Goal: Transaction & Acquisition: Purchase product/service

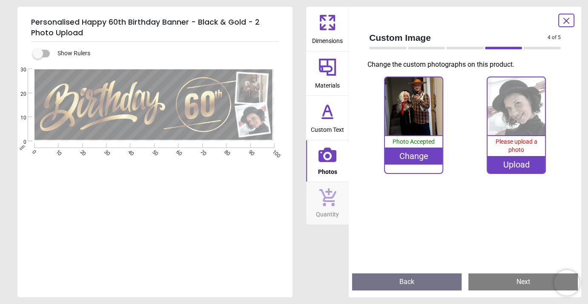
scroll to position [155, 0]
click at [515, 146] on div "Please upload a photo" at bounding box center [516, 146] width 58 height 20
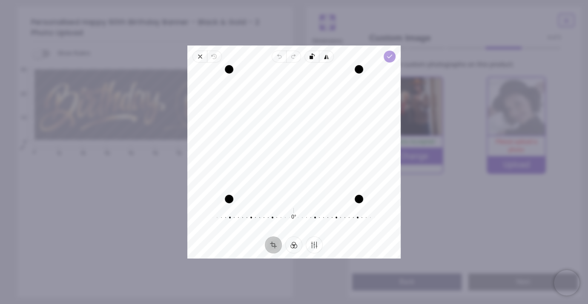
click at [390, 56] on polyline "button" at bounding box center [389, 56] width 5 height 3
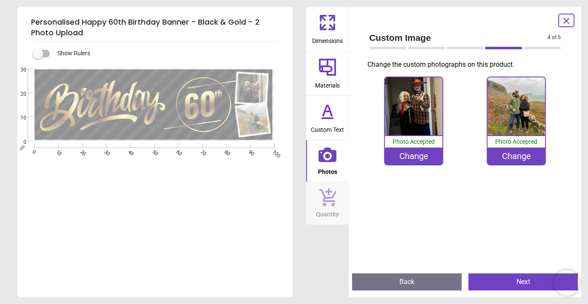
click at [504, 284] on button "Next" at bounding box center [522, 282] width 109 height 17
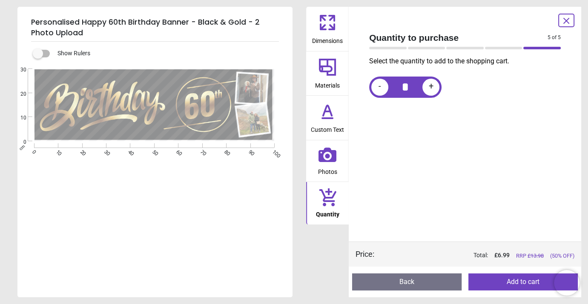
click at [504, 282] on button "Add to cart" at bounding box center [522, 282] width 109 height 17
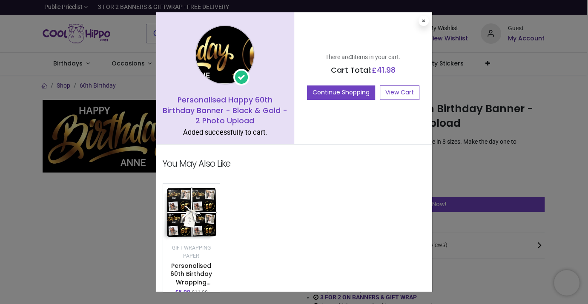
scroll to position [155, 0]
click at [326, 94] on button "Continue Shopping" at bounding box center [341, 93] width 68 height 14
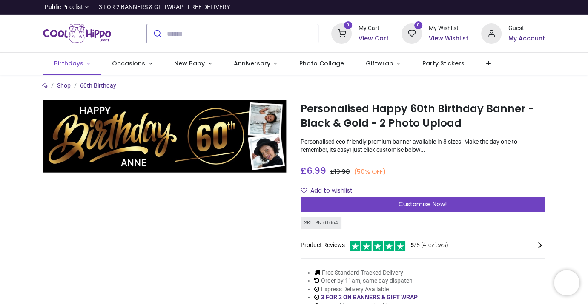
click at [82, 63] on span "Birthdays" at bounding box center [69, 63] width 31 height 9
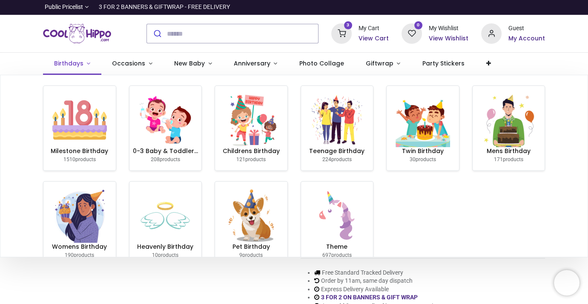
click at [75, 62] on span "Birthdays" at bounding box center [68, 63] width 29 height 9
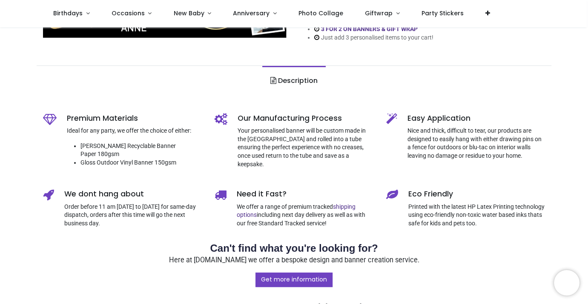
scroll to position [0, 0]
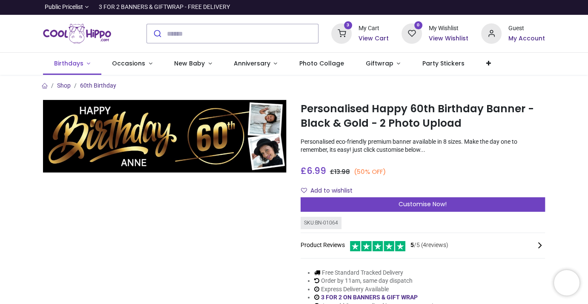
click at [74, 62] on span "Birthdays" at bounding box center [68, 63] width 29 height 9
click at [93, 32] on img "Logo of Cool Hippo" at bounding box center [77, 34] width 68 height 24
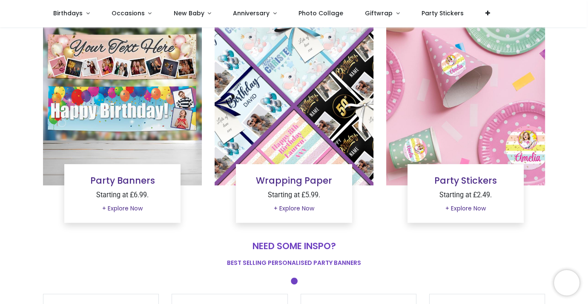
scroll to position [83, 0]
click at [117, 94] on img at bounding box center [122, 106] width 159 height 159
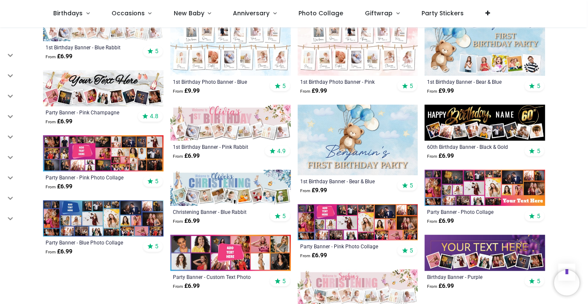
scroll to position [350, 0]
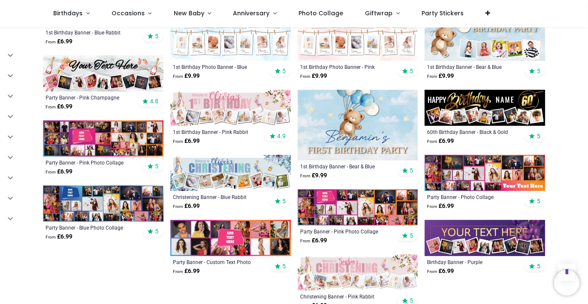
click at [97, 198] on img at bounding box center [103, 204] width 120 height 36
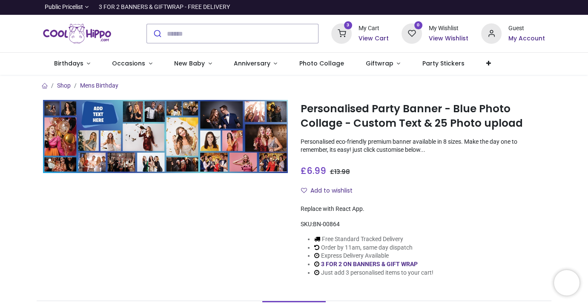
scroll to position [152, 0]
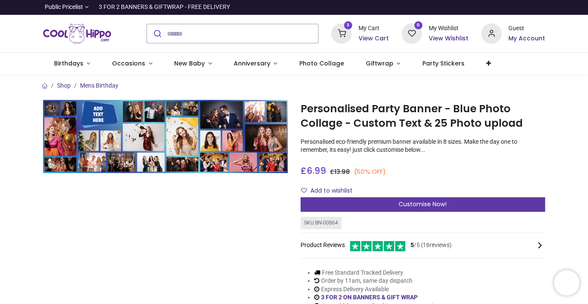
click at [359, 205] on div "Customise Now!" at bounding box center [423, 205] width 245 height 14
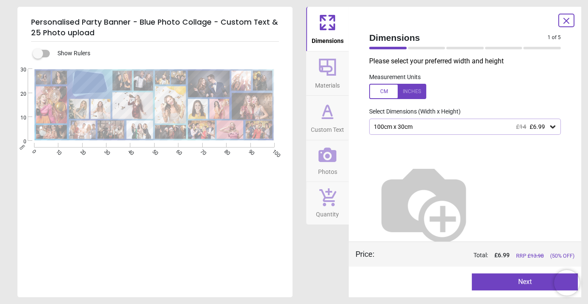
click at [552, 128] on icon at bounding box center [552, 127] width 5 height 3
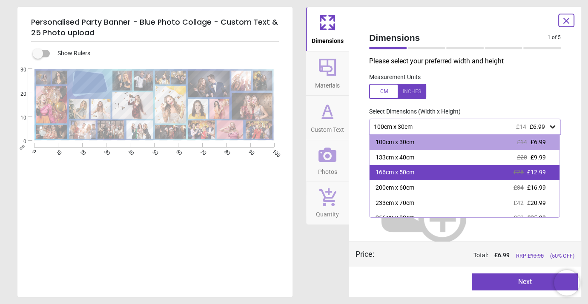
scroll to position [20, 0]
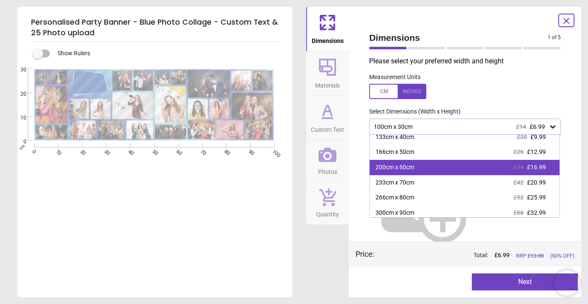
click at [427, 169] on div "200cm x 60cm £34 £16.99" at bounding box center [464, 167] width 190 height 15
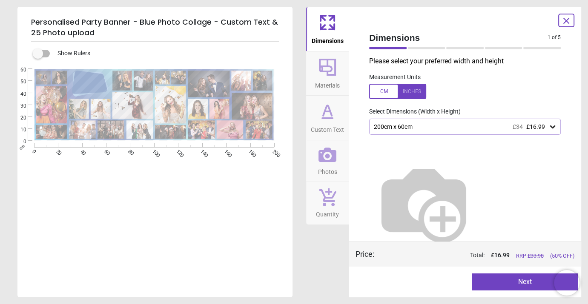
click at [518, 279] on button "Next" at bounding box center [525, 282] width 106 height 17
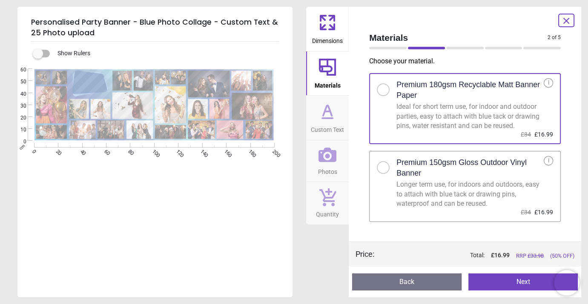
click at [513, 281] on button "Next" at bounding box center [522, 282] width 109 height 17
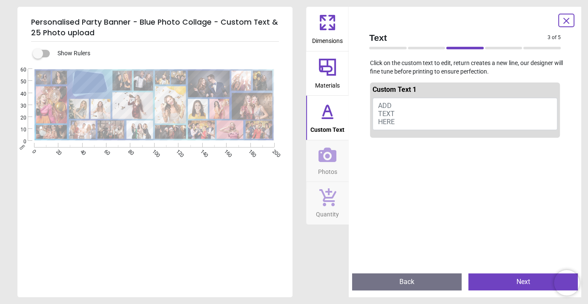
click at [405, 106] on button "ADD TEXT HERE" at bounding box center [464, 114] width 185 height 32
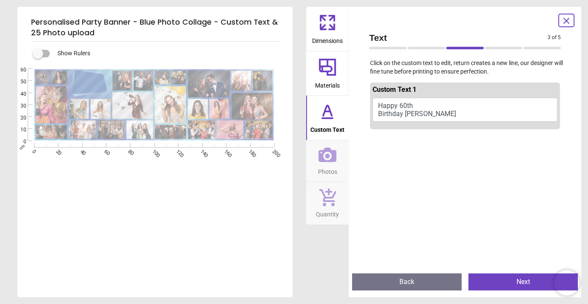
type textarea "**********"
click at [515, 285] on button "Next" at bounding box center [522, 282] width 109 height 17
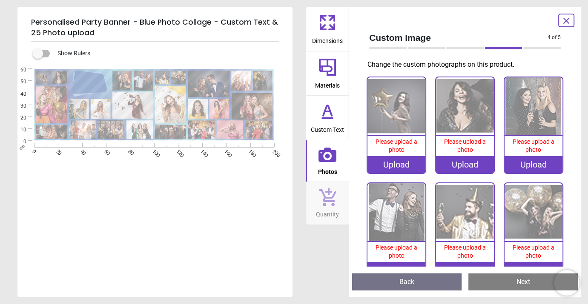
click at [397, 146] on div "Please upload a photo" at bounding box center [396, 146] width 58 height 20
click at [404, 138] on div "Please upload a photo" at bounding box center [396, 146] width 58 height 20
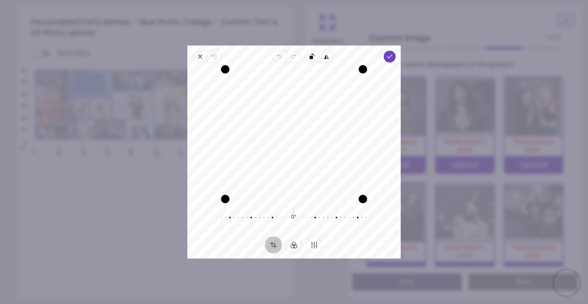
drag, startPoint x: 304, startPoint y: 133, endPoint x: 304, endPoint y: 146, distance: 12.8
click at [304, 146] on div "Recenter" at bounding box center [294, 134] width 200 height 130
click at [390, 54] on icon "button" at bounding box center [389, 56] width 7 height 7
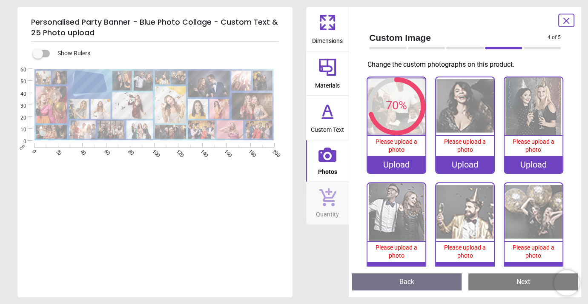
scroll to position [155, 0]
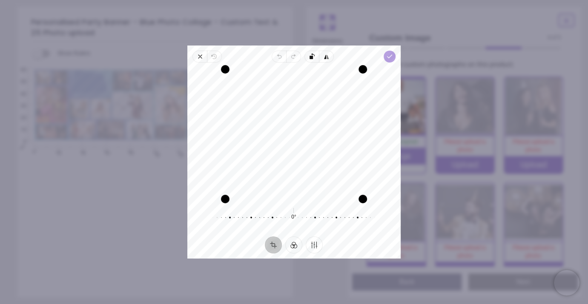
click at [390, 58] on icon "button" at bounding box center [389, 56] width 7 height 7
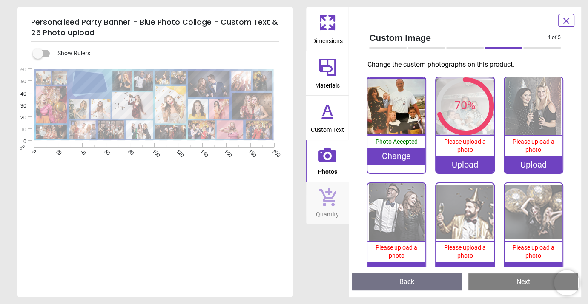
click at [536, 117] on img at bounding box center [533, 106] width 58 height 58
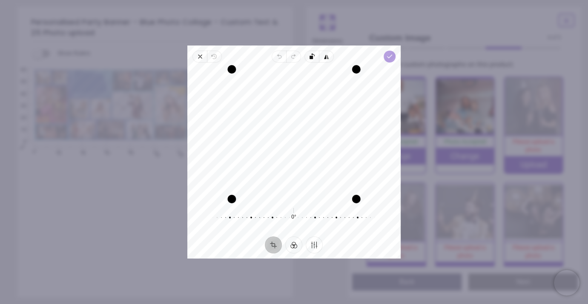
click at [387, 57] on icon "button" at bounding box center [389, 56] width 7 height 7
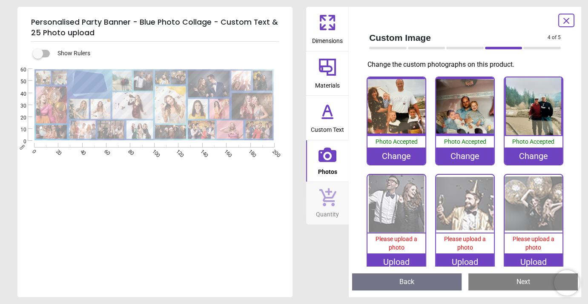
click at [392, 229] on img at bounding box center [396, 204] width 58 height 58
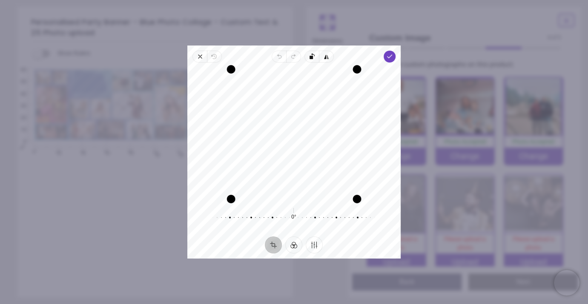
drag, startPoint x: 298, startPoint y: 127, endPoint x: 307, endPoint y: 127, distance: 9.4
click at [307, 127] on div "Recenter" at bounding box center [294, 134] width 200 height 130
click at [390, 57] on icon "button" at bounding box center [389, 56] width 7 height 7
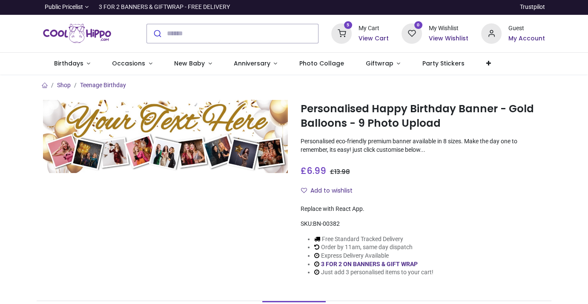
scroll to position [155, 0]
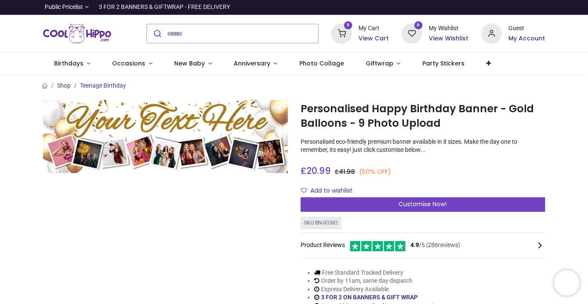
click at [369, 32] on div "My Cart" at bounding box center [373, 28] width 30 height 9
click at [343, 31] on icon at bounding box center [341, 33] width 20 height 20
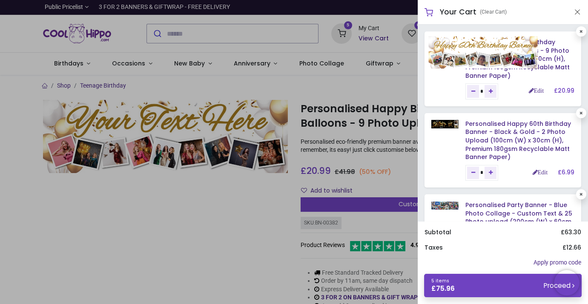
click at [441, 42] on img at bounding box center [483, 52] width 109 height 33
click at [464, 44] on img at bounding box center [483, 52] width 109 height 33
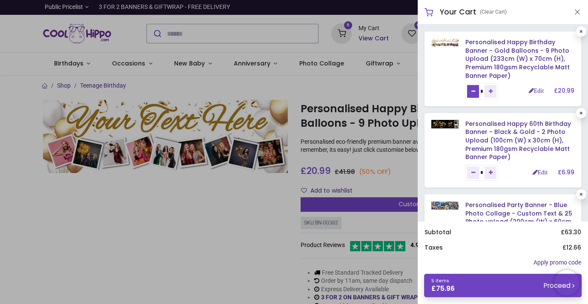
click at [473, 92] on icon "Remove one" at bounding box center [473, 91] width 4 height 5
type input "*"
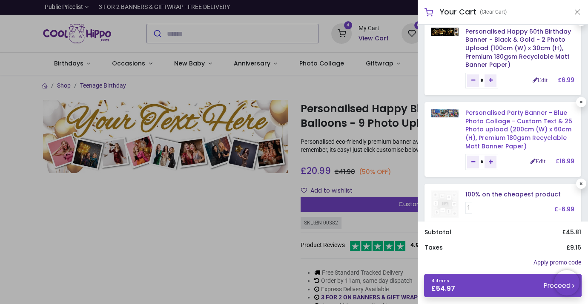
scroll to position [92, 0]
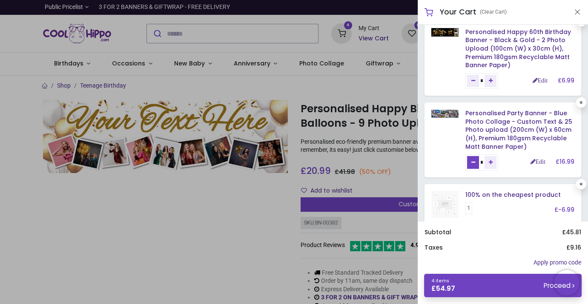
click at [472, 162] on icon "Remove one" at bounding box center [473, 162] width 4 height 5
type input "*"
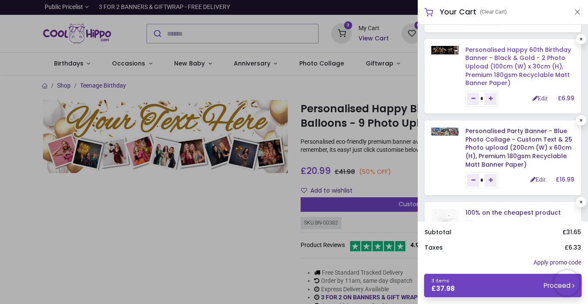
scroll to position [108, 0]
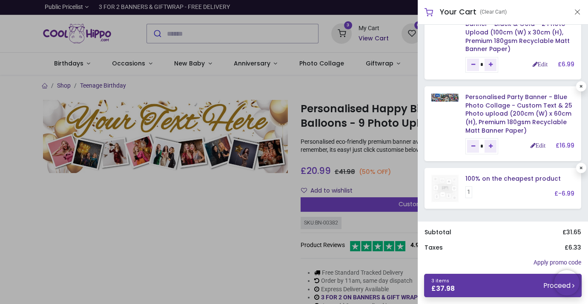
click at [536, 286] on link "3 items £ 37.98 Proceed" at bounding box center [502, 285] width 157 height 23
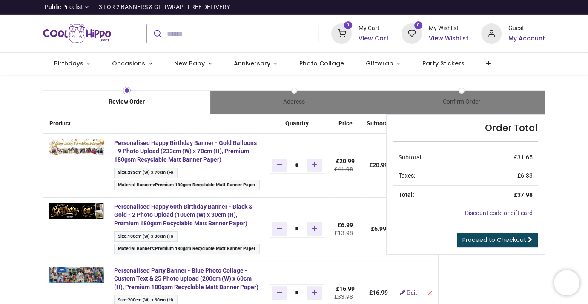
scroll to position [155, 0]
click at [495, 239] on span "Proceed to Checkout" at bounding box center [494, 240] width 64 height 9
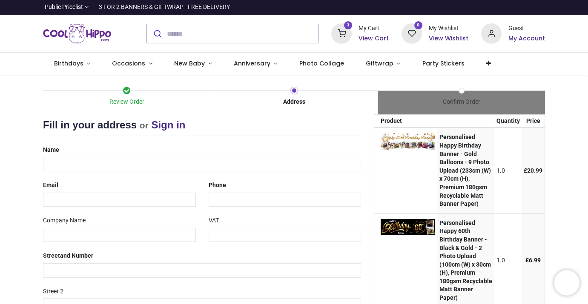
select select "***"
click at [70, 163] on input "text" at bounding box center [202, 164] width 318 height 14
type input "**********"
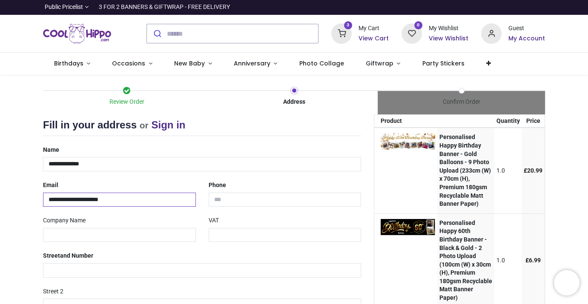
type input "**********"
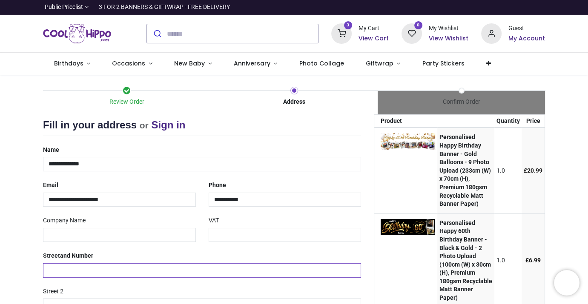
type input "**********"
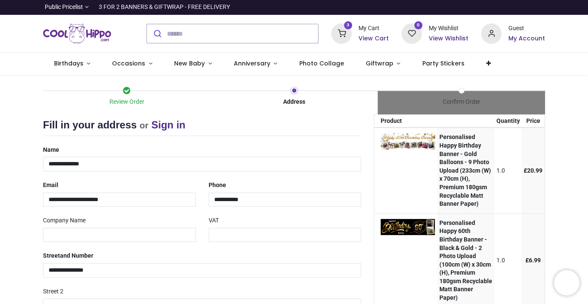
type input "********"
select select "***"
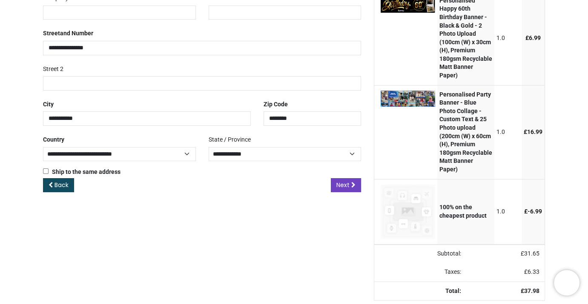
scroll to position [235, 0]
click at [341, 181] on span "Next" at bounding box center [342, 185] width 13 height 9
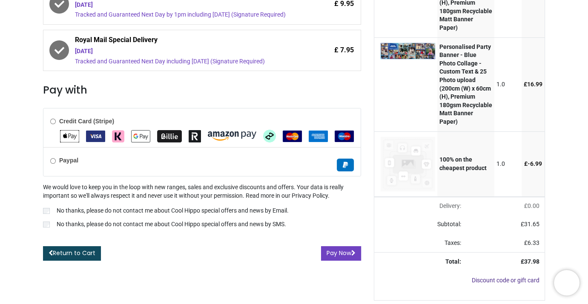
scroll to position [319, 0]
click at [335, 246] on button "Pay Now" at bounding box center [341, 253] width 40 height 14
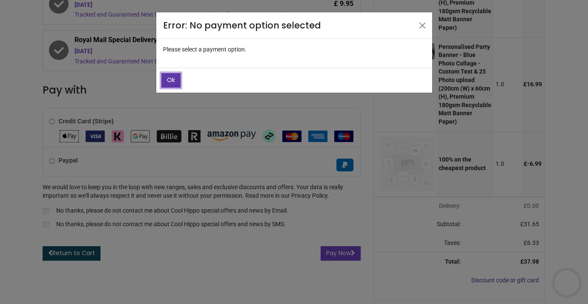
click at [169, 80] on span "Ok" at bounding box center [171, 80] width 8 height 9
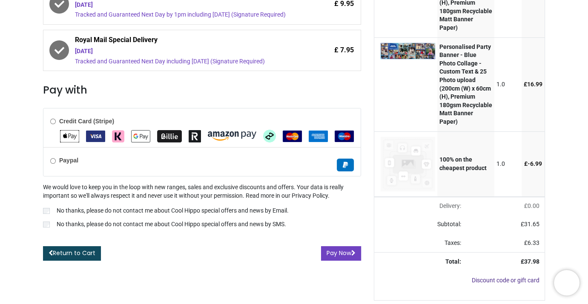
click at [51, 117] on label "Credit Card (Stripe)" at bounding box center [82, 121] width 64 height 9
click at [91, 131] on img "VISA" at bounding box center [95, 136] width 19 height 11
click at [92, 131] on img "VISA" at bounding box center [95, 136] width 19 height 11
click at [340, 246] on button "Pay Now" at bounding box center [341, 253] width 40 height 14
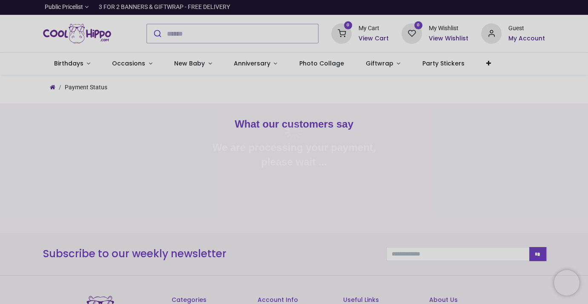
scroll to position [155, 0]
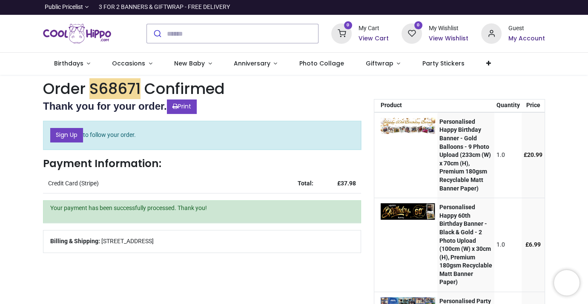
scroll to position [155, 0]
